Goal: Check status: Check status

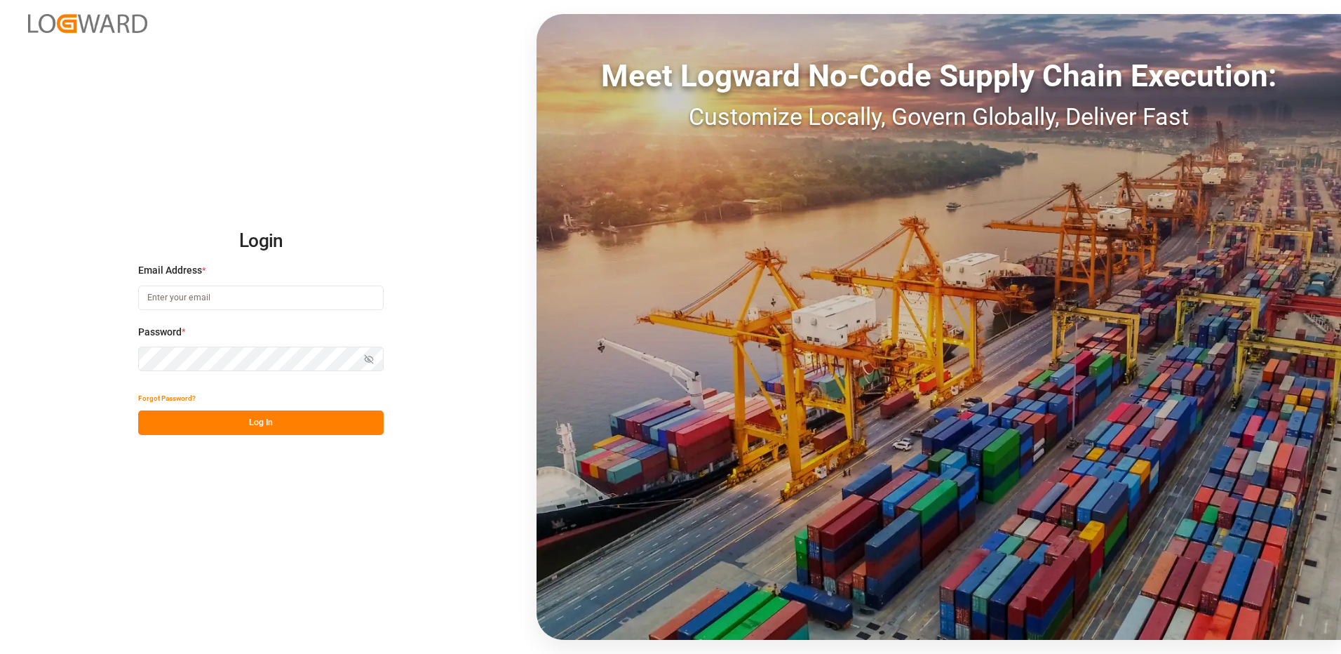
type input "[PERSON_NAME][EMAIL_ADDRESS][PERSON_NAME][DOMAIN_NAME]"
click at [214, 419] on button "Log In" at bounding box center [261, 422] width 246 height 25
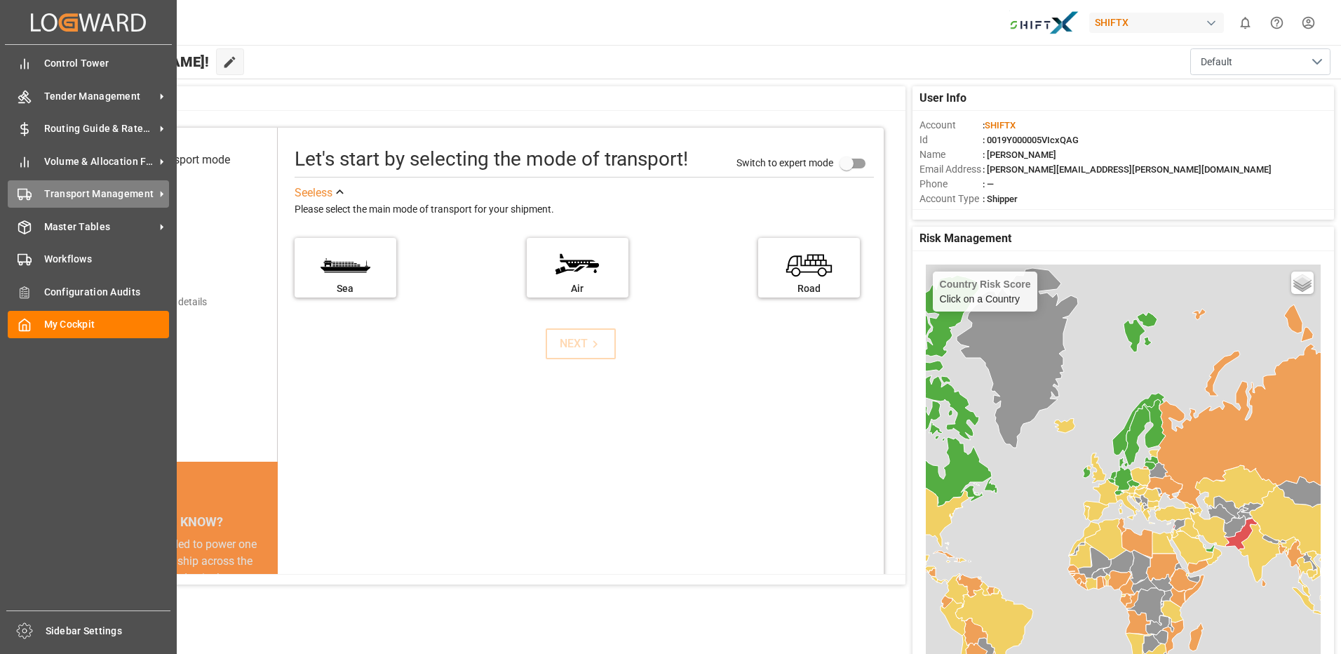
click at [74, 191] on span "Transport Management" at bounding box center [99, 194] width 111 height 15
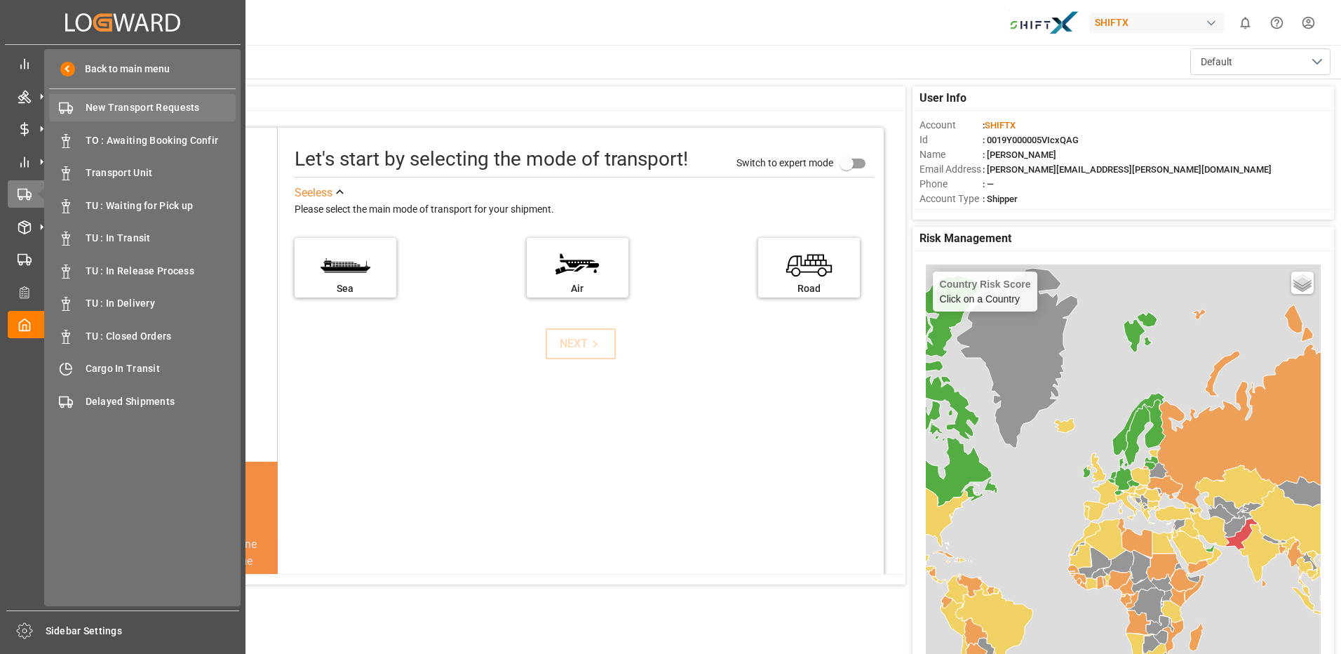
click at [158, 105] on span "New Transport Requests" at bounding box center [161, 107] width 151 height 15
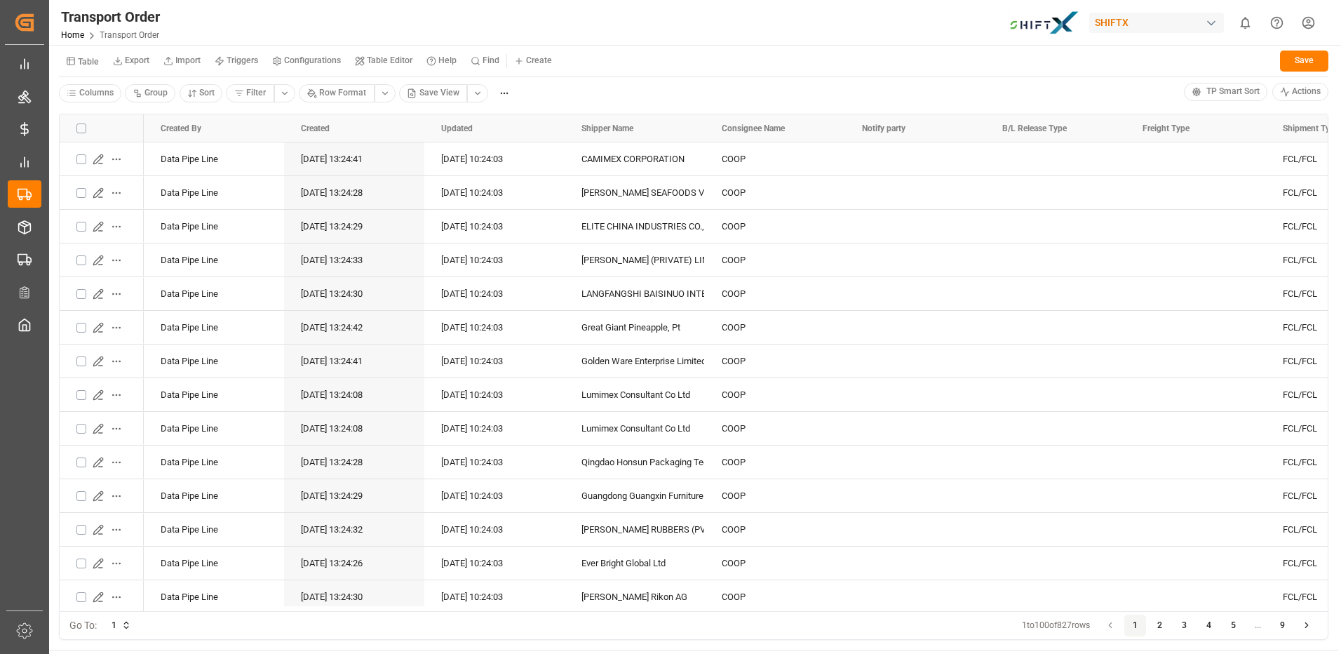
click at [482, 93] on html "Created by potrace 1.15, written by [PERSON_NAME] [DATE]-[DATE] Created by potr…" at bounding box center [670, 327] width 1341 height 654
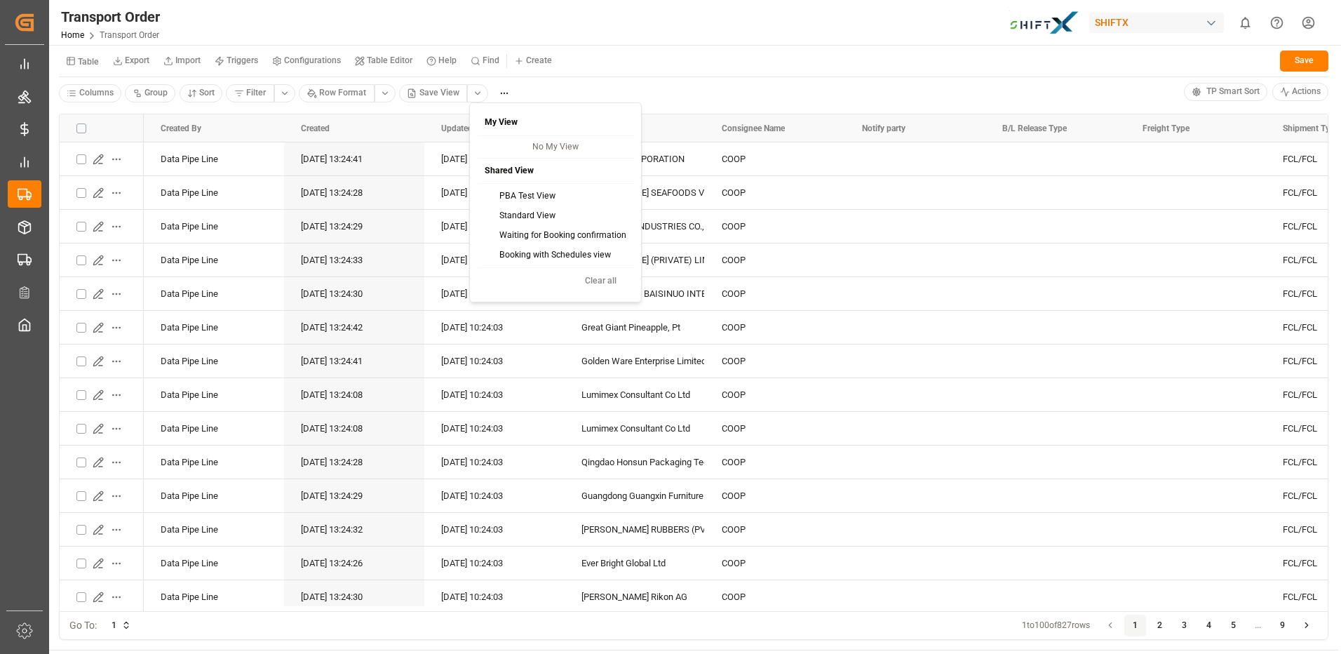
click at [512, 196] on div "PBA Test View" at bounding box center [556, 197] width 152 height 20
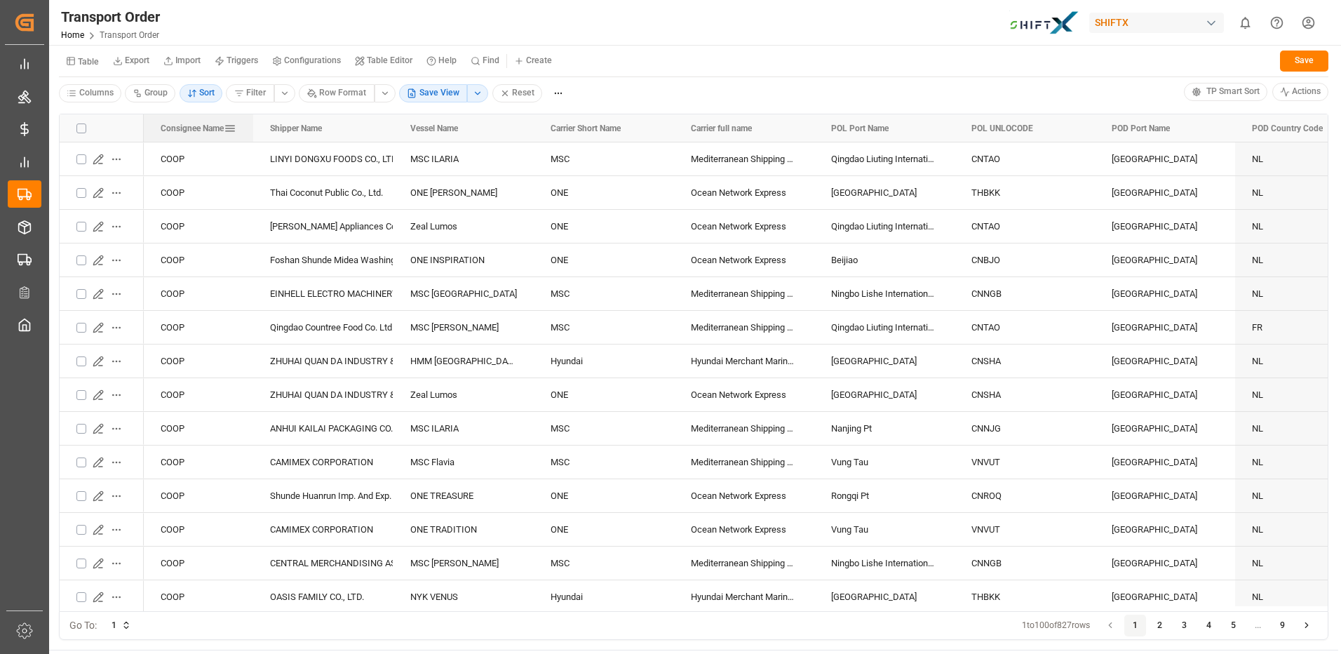
drag, startPoint x: 283, startPoint y: 128, endPoint x: 253, endPoint y: 126, distance: 30.9
click at [253, 126] on div at bounding box center [253, 128] width 6 height 28
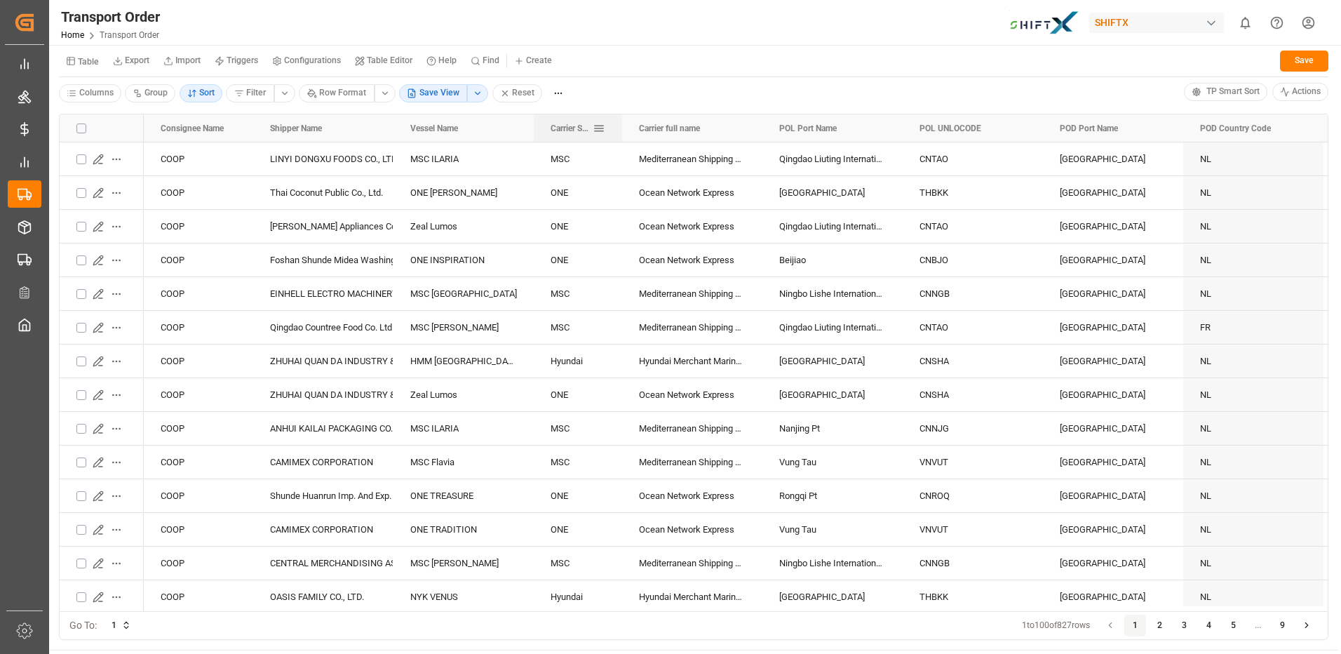
drag, startPoint x: 674, startPoint y: 128, endPoint x: 622, endPoint y: 129, distance: 51.9
click at [622, 129] on div at bounding box center [622, 128] width 6 height 28
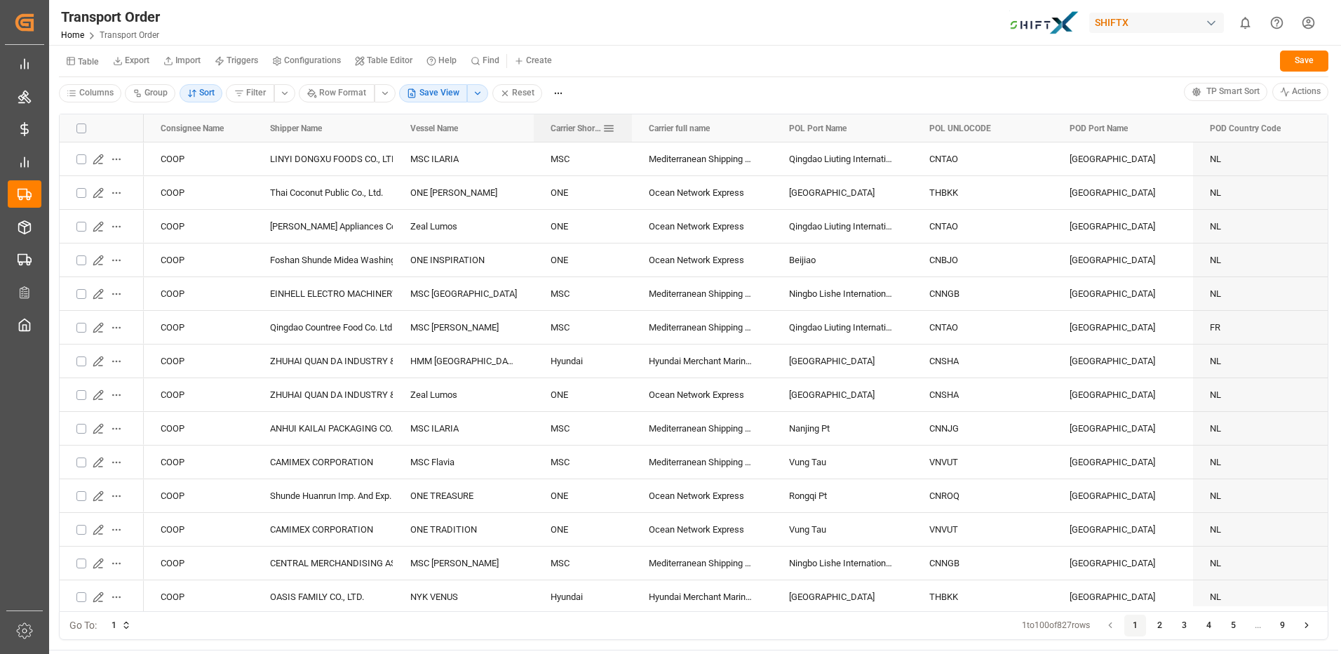
drag, startPoint x: 620, startPoint y: 126, endPoint x: 630, endPoint y: 126, distance: 9.8
click at [630, 126] on div at bounding box center [632, 128] width 6 height 28
click at [97, 159] on icon "Press SPACE to select this row." at bounding box center [97, 158] width 9 height 9
